Goal: Task Accomplishment & Management: Use online tool/utility

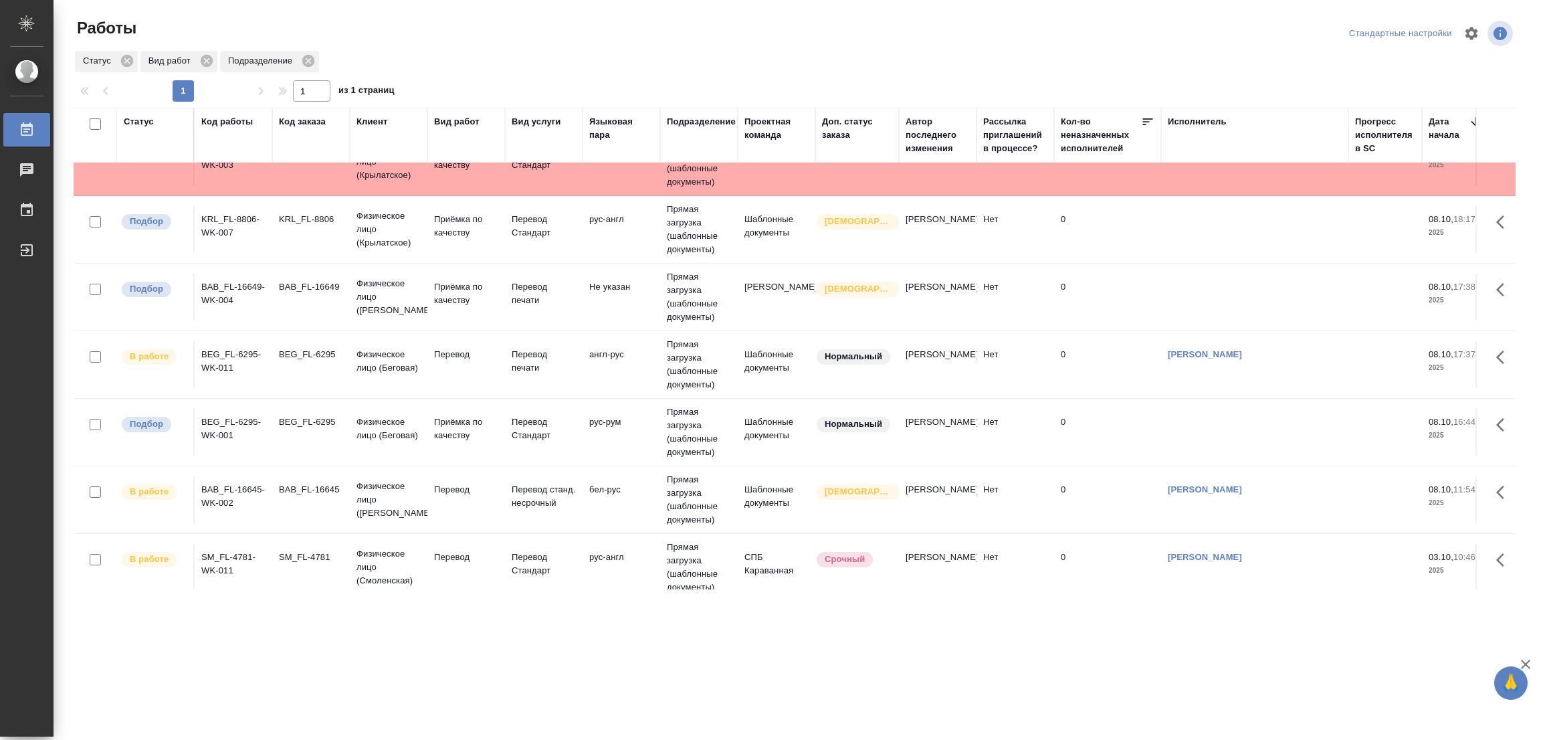
scroll to position [63, 0]
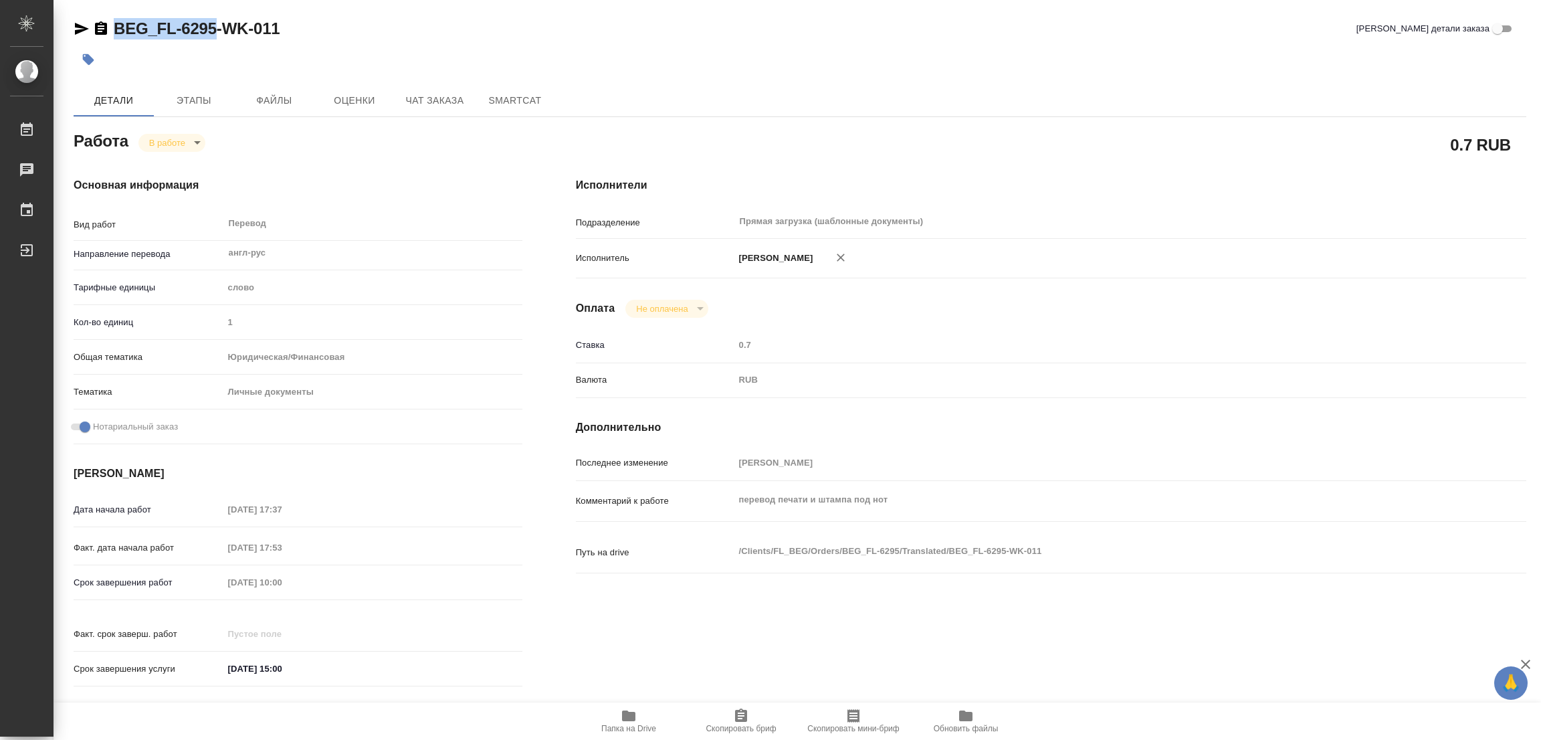
drag, startPoint x: 113, startPoint y: 8, endPoint x: 218, endPoint y: 40, distance: 109.8
click at [218, 40] on div "BEG_FL-6295-WK-011 Кратко детали заказа Детали Этапы Файлы Оценки Чат заказа Sm…" at bounding box center [800, 561] width 1468 height 1122
copy link "BEG_FL-6295"
click at [753, 722] on span "Скопировать бриф" at bounding box center [741, 720] width 96 height 25
copy link "BEG_FL-6295"
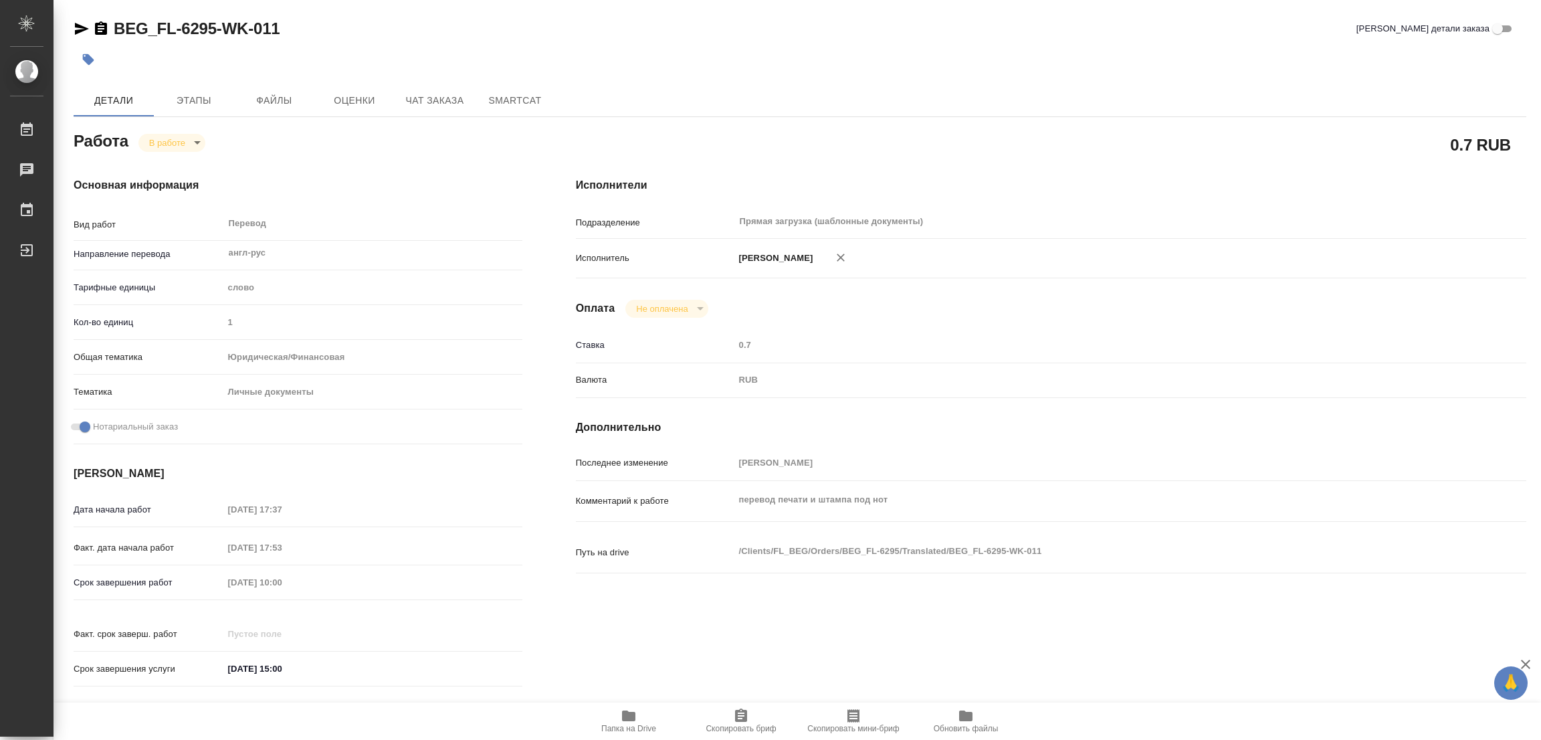
click at [66, 578] on div "Основная информация Вид работ Перевод x ​ Направление перевода англ-рус ​ Тариф…" at bounding box center [298, 436] width 502 height 571
click at [858, 94] on div "Детали Этапы Файлы Оценки Чат заказа SmartCat" at bounding box center [800, 100] width 1453 height 32
